Goal: Information Seeking & Learning: Check status

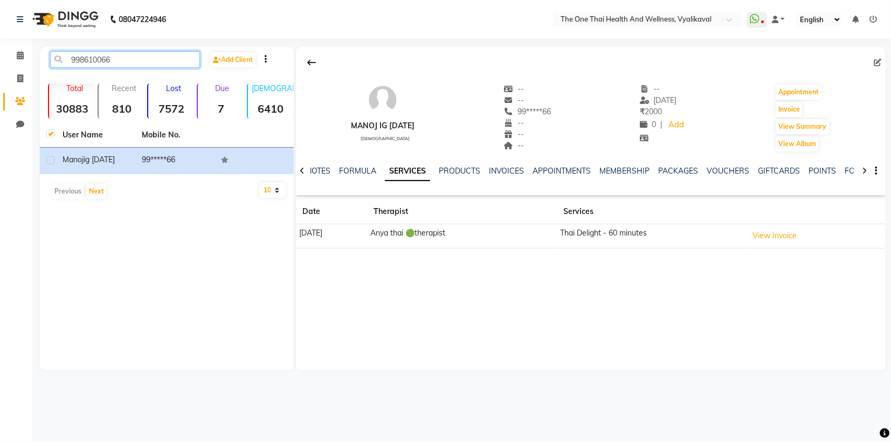
click at [113, 58] on input "998610066" at bounding box center [125, 59] width 150 height 17
type input "9"
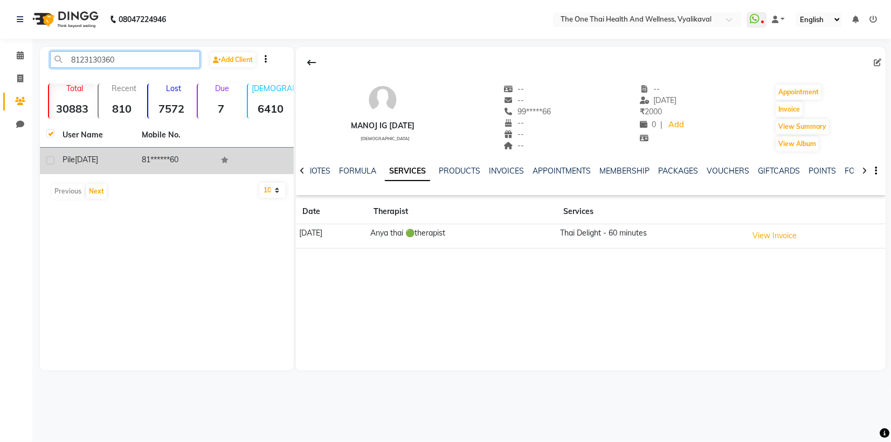
type input "8123130360"
click at [52, 161] on label at bounding box center [50, 160] width 8 height 8
click at [52, 161] on input "checkbox" at bounding box center [49, 160] width 7 height 7
checkbox input "true"
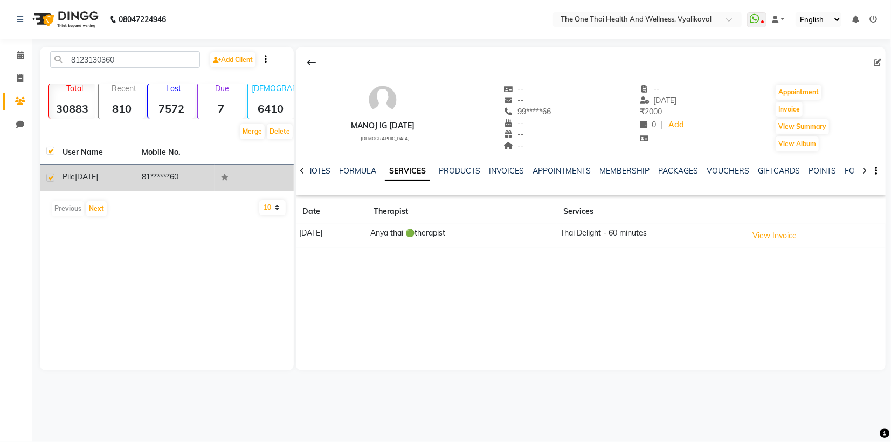
click at [84, 176] on span "[DATE]" at bounding box center [86, 177] width 23 height 10
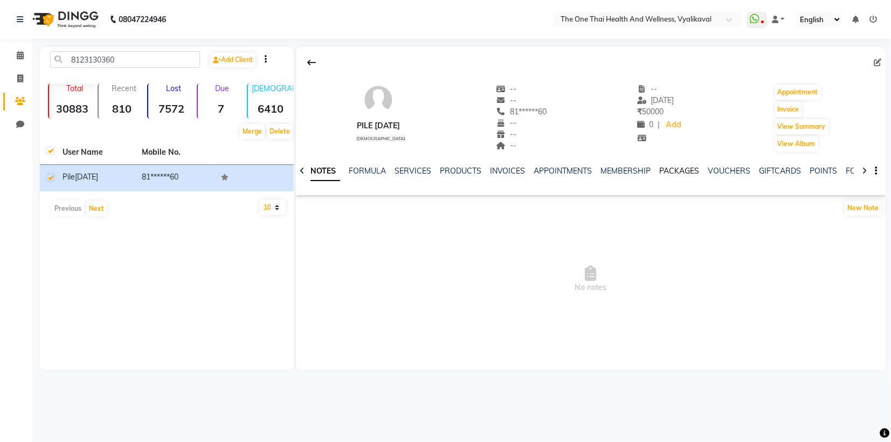
click at [679, 169] on link "PACKAGES" at bounding box center [680, 171] width 40 height 10
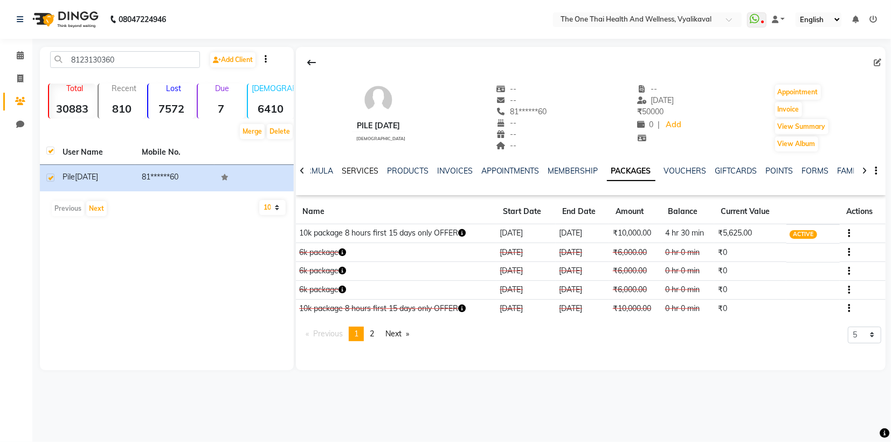
click at [354, 173] on link "SERVICES" at bounding box center [360, 171] width 37 height 10
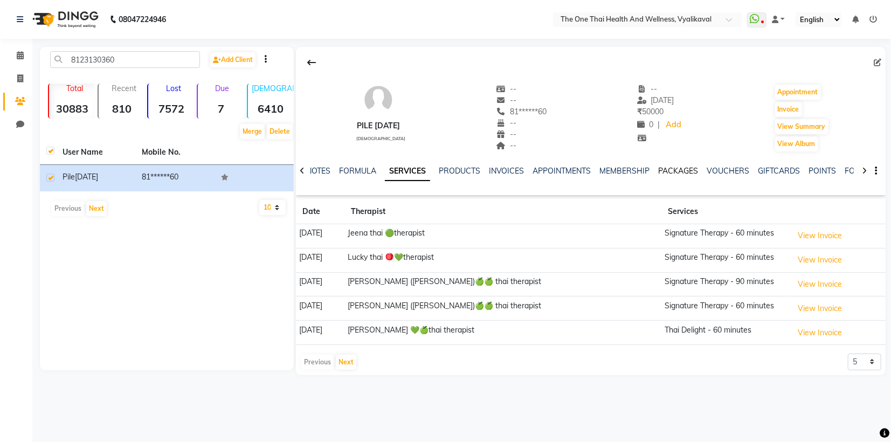
click at [670, 174] on link "PACKAGES" at bounding box center [679, 171] width 40 height 10
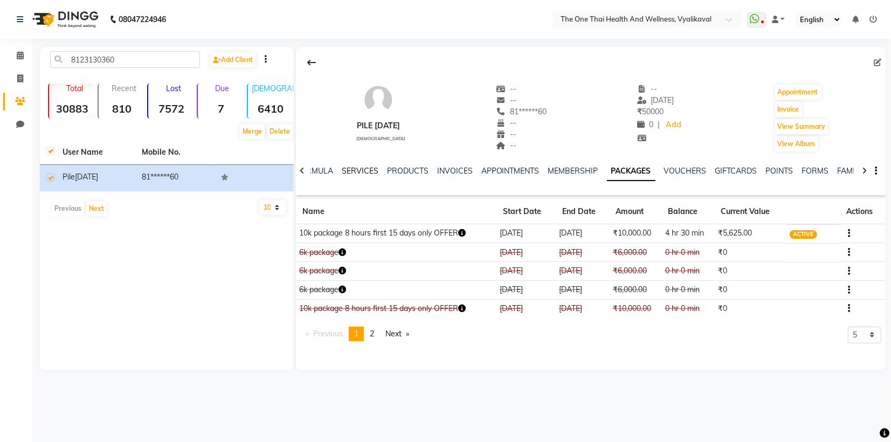
click at [354, 171] on link "SERVICES" at bounding box center [360, 171] width 37 height 10
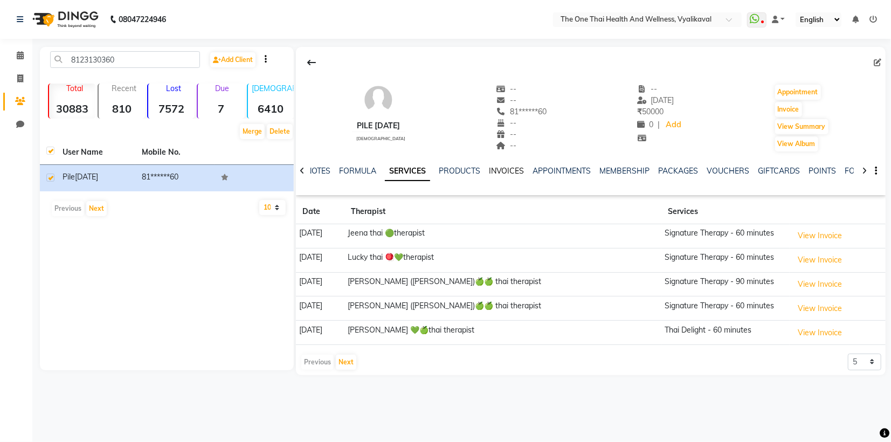
click at [499, 172] on link "INVOICES" at bounding box center [507, 171] width 36 height 10
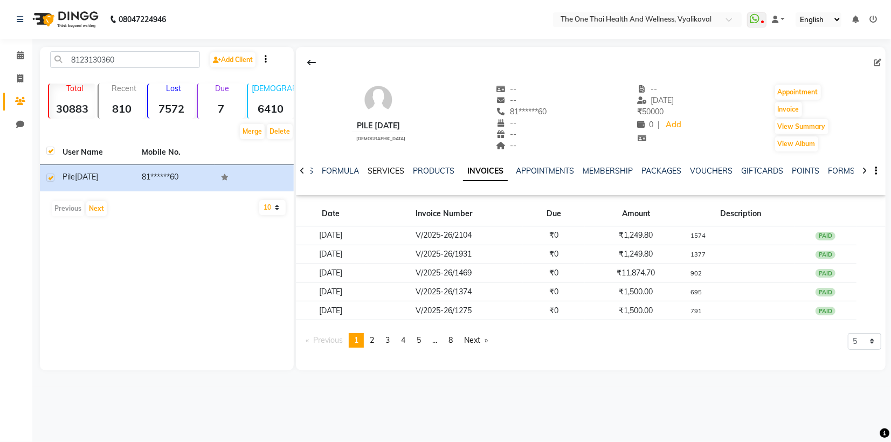
click at [380, 174] on link "SERVICES" at bounding box center [386, 171] width 37 height 10
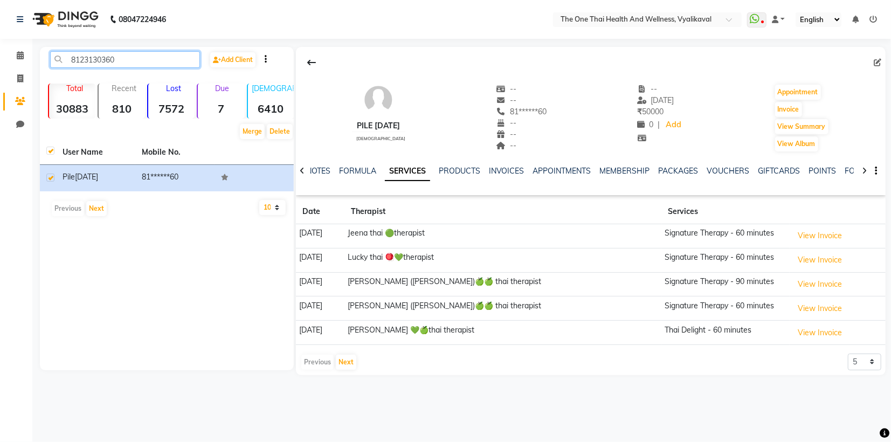
click at [134, 63] on input "8123130360" at bounding box center [125, 59] width 150 height 17
type input "8"
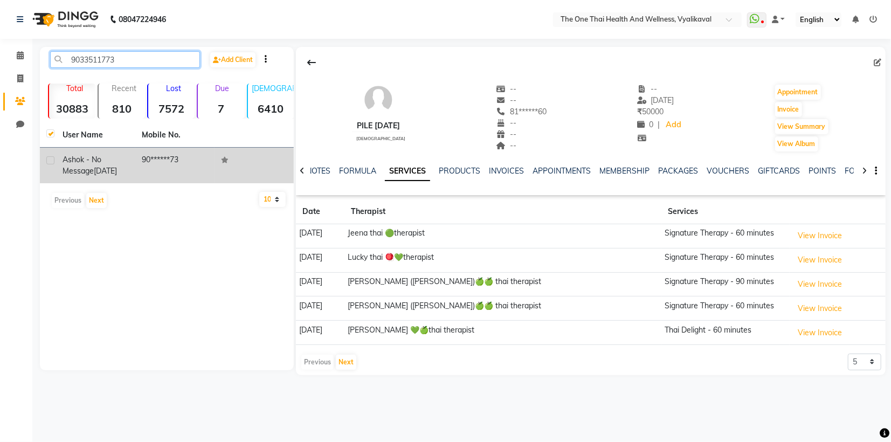
type input "9033511773"
click at [60, 160] on td "ashok - no message [DATE]" at bounding box center [95, 166] width 79 height 36
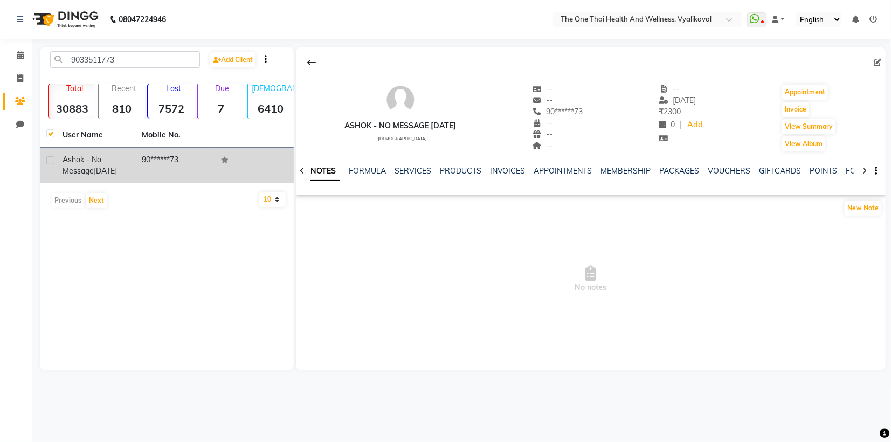
click at [52, 157] on label at bounding box center [50, 160] width 8 height 8
click at [52, 157] on input "checkbox" at bounding box center [49, 160] width 7 height 7
checkbox input "true"
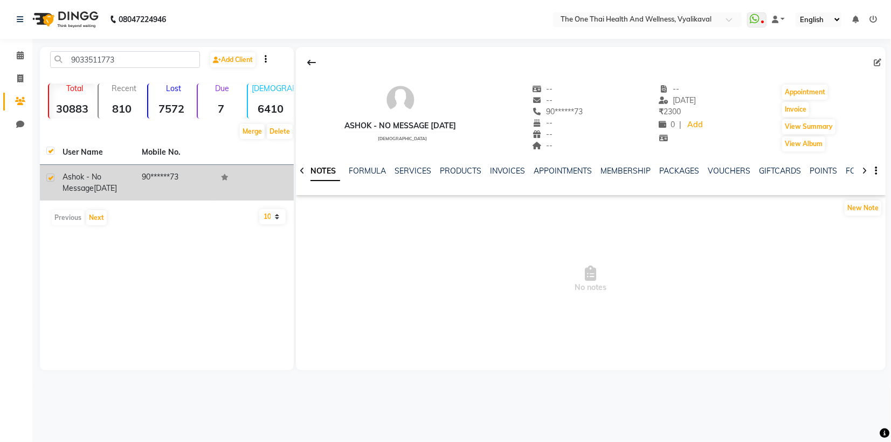
click at [84, 173] on span "ashok - no message" at bounding box center [82, 182] width 39 height 21
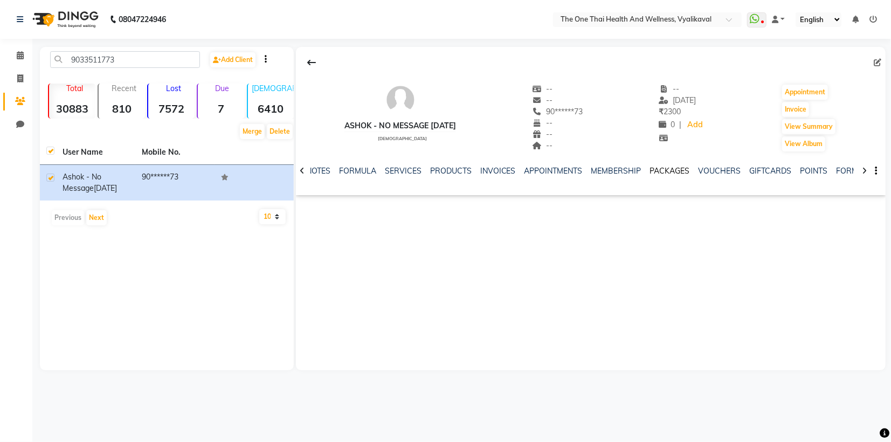
click at [663, 171] on link "PACKAGES" at bounding box center [670, 171] width 40 height 10
click at [355, 173] on link "SERVICES" at bounding box center [360, 171] width 37 height 10
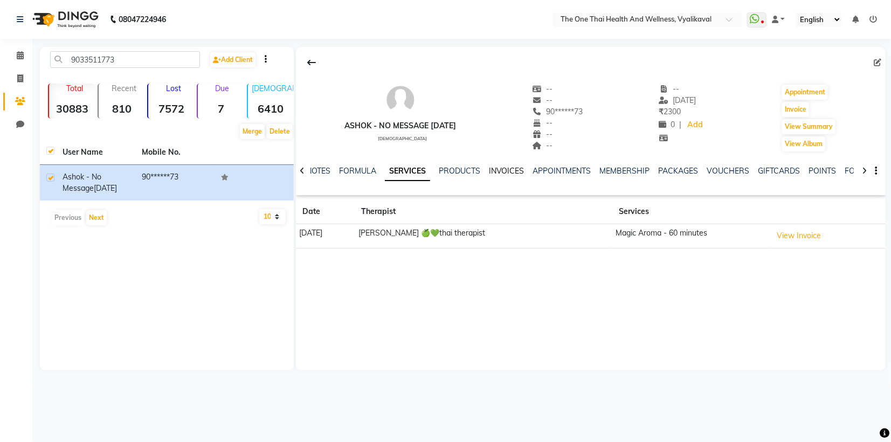
click at [501, 168] on link "INVOICES" at bounding box center [507, 171] width 36 height 10
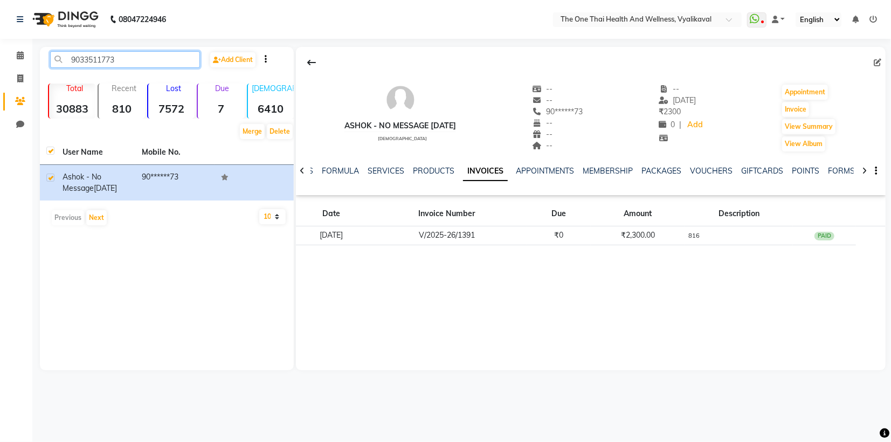
click at [123, 63] on input "9033511773" at bounding box center [125, 59] width 150 height 17
type input "9"
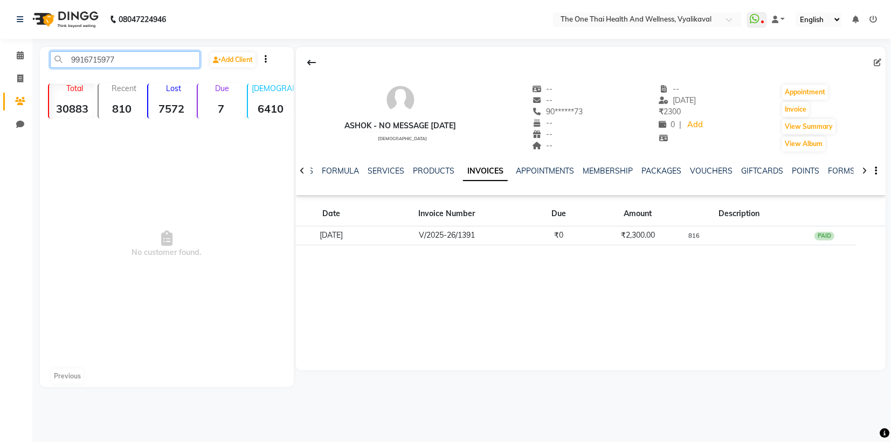
click at [135, 61] on input "9916715977" at bounding box center [125, 59] width 150 height 17
click at [130, 63] on input "9916715977" at bounding box center [125, 59] width 150 height 17
type input "9916715977"
